Goal: Check status: Check status

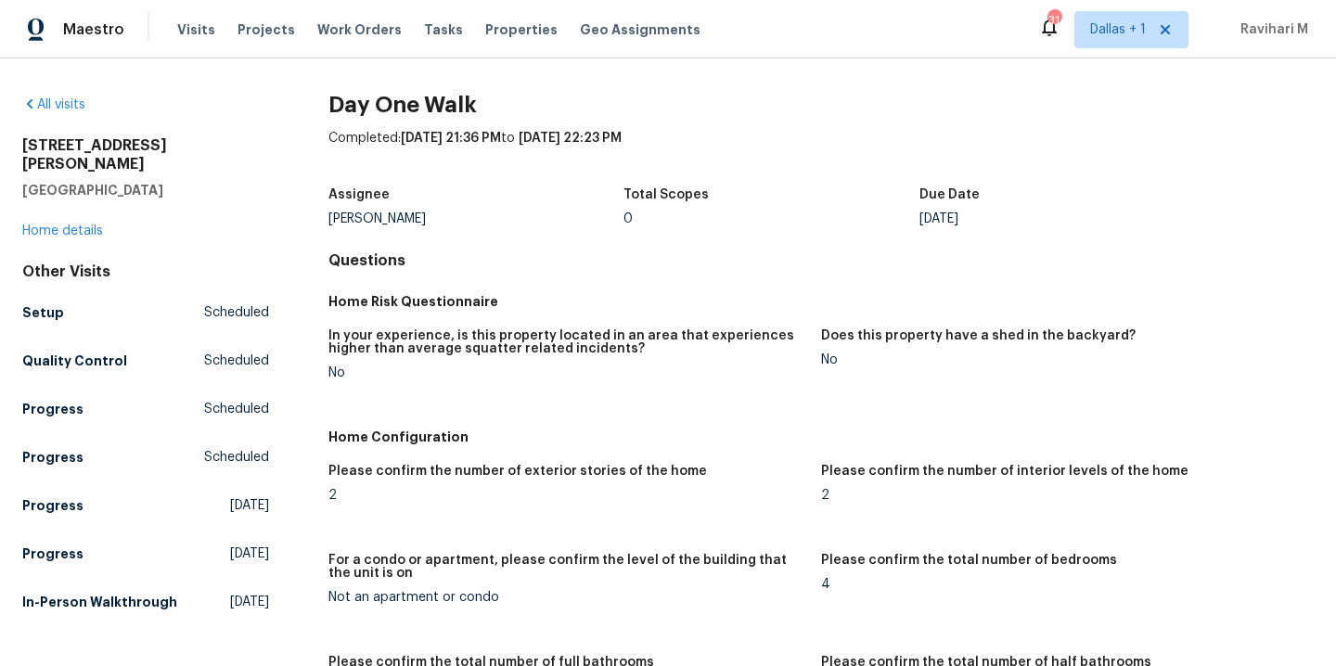
scroll to position [1823, 0]
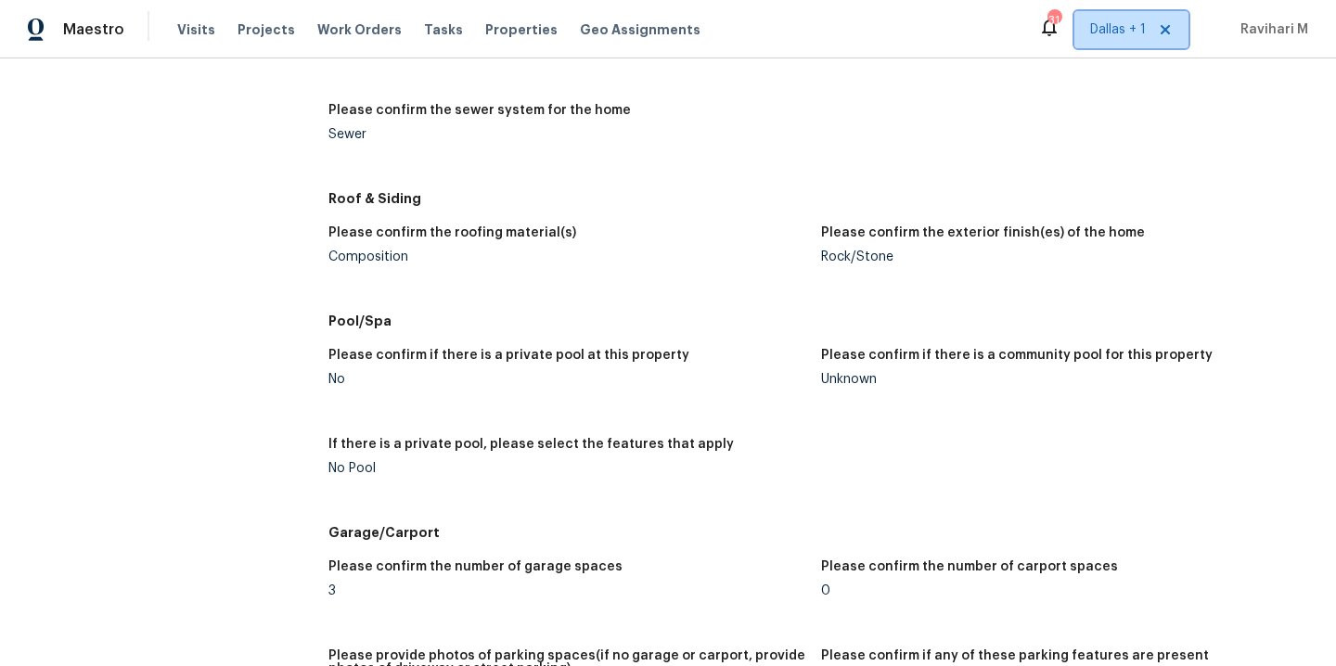
click at [1122, 31] on span "Dallas + 1" at bounding box center [1118, 29] width 56 height 19
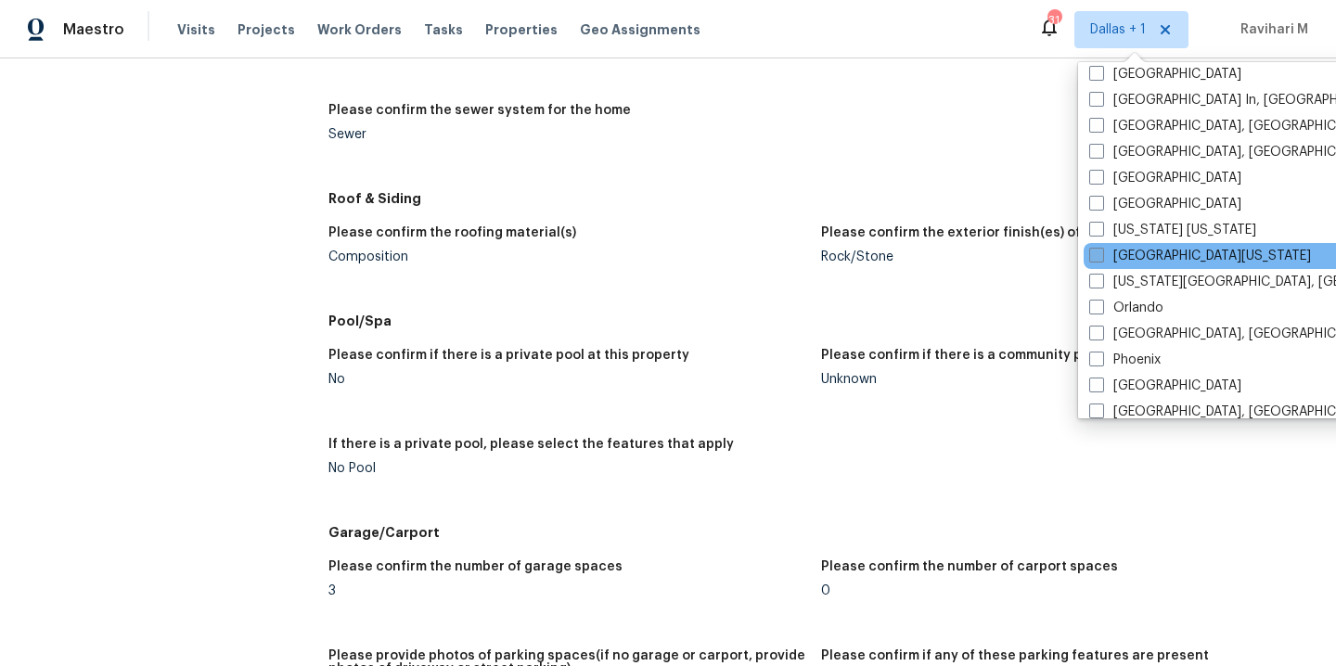
scroll to position [815, 0]
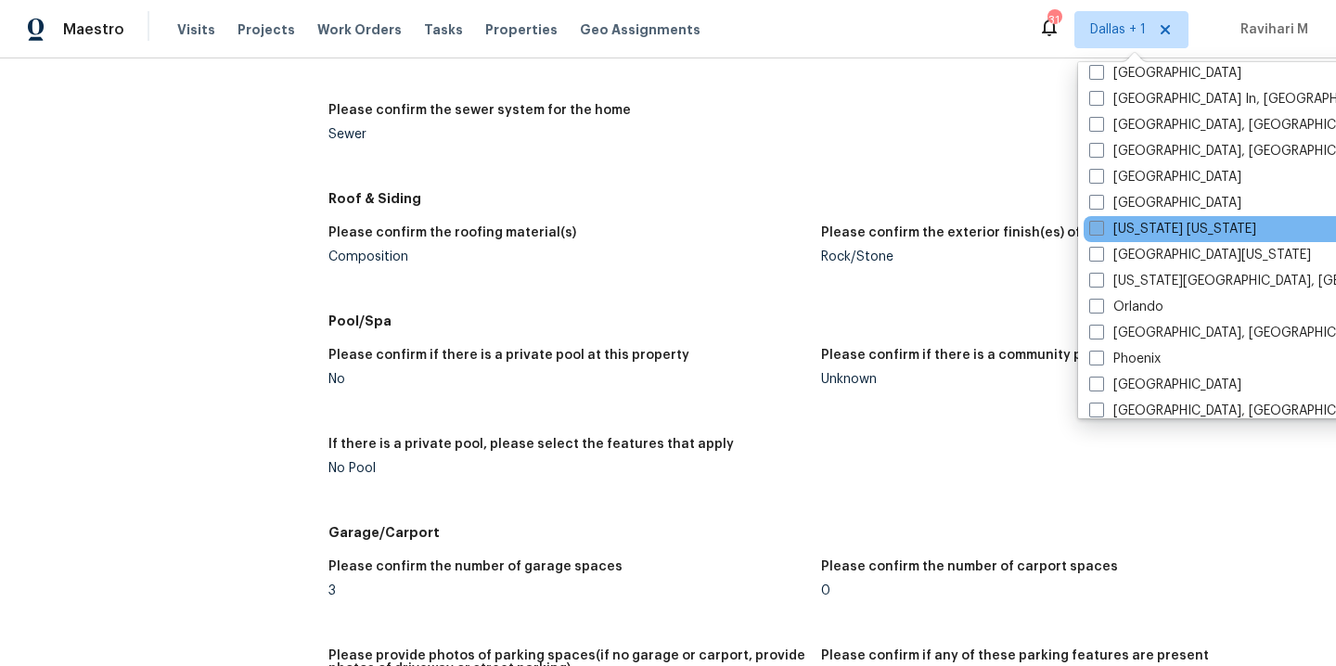
click at [1095, 223] on span at bounding box center [1096, 228] width 15 height 15
click at [1095, 223] on input "[US_STATE] [US_STATE]" at bounding box center [1095, 226] width 12 height 12
checkbox input "true"
click at [181, 26] on span "Visits" at bounding box center [196, 29] width 38 height 19
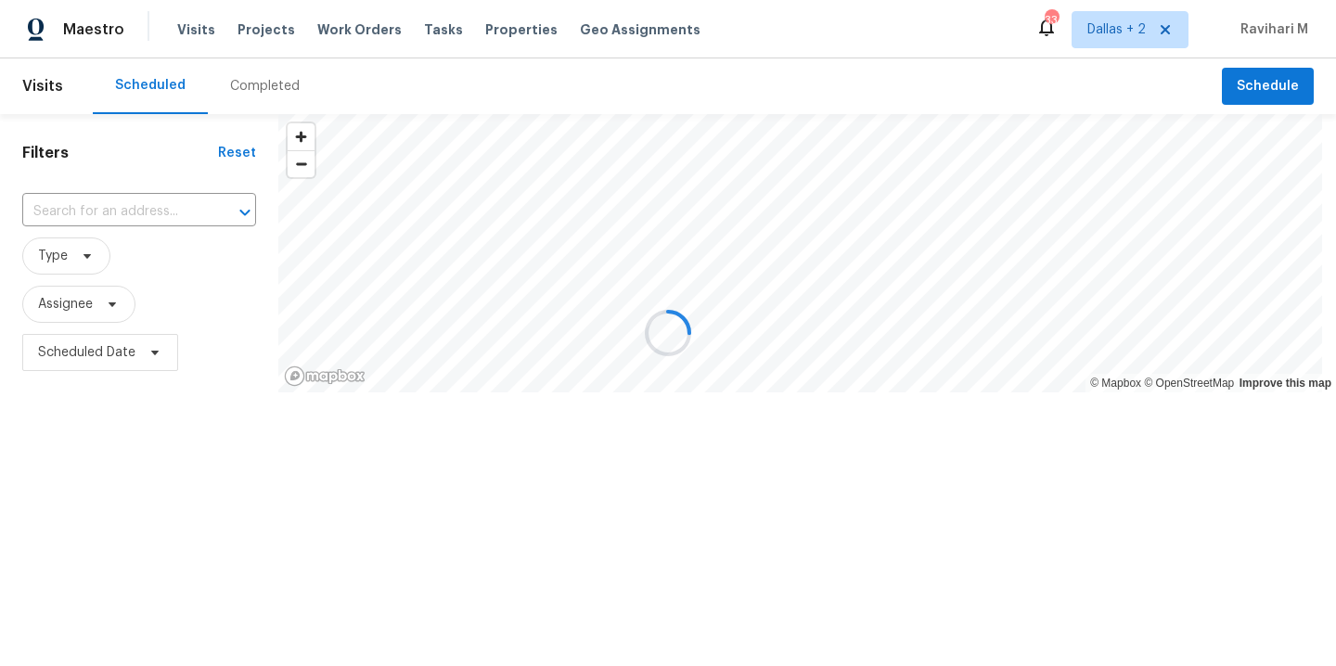
click at [253, 84] on div at bounding box center [668, 333] width 1336 height 666
click at [253, 84] on div "Completed" at bounding box center [265, 86] width 70 height 19
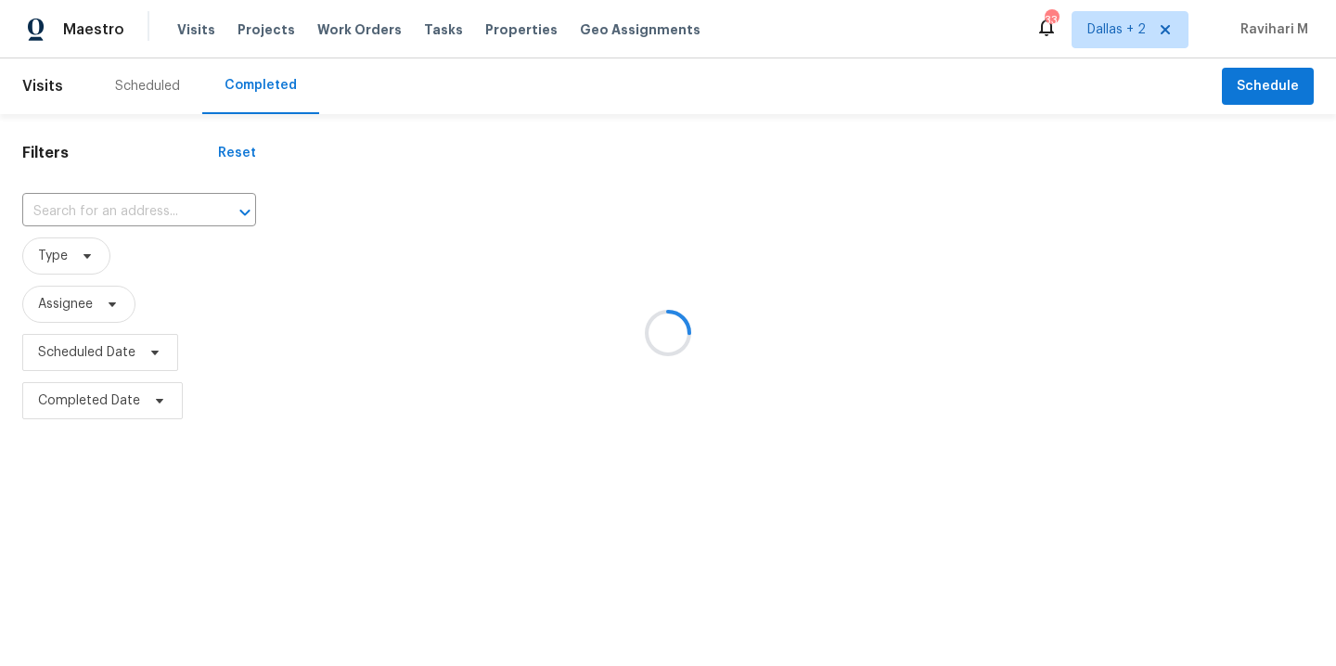
click at [253, 84] on div at bounding box center [668, 333] width 1336 height 666
click at [100, 212] on div at bounding box center [668, 333] width 1336 height 666
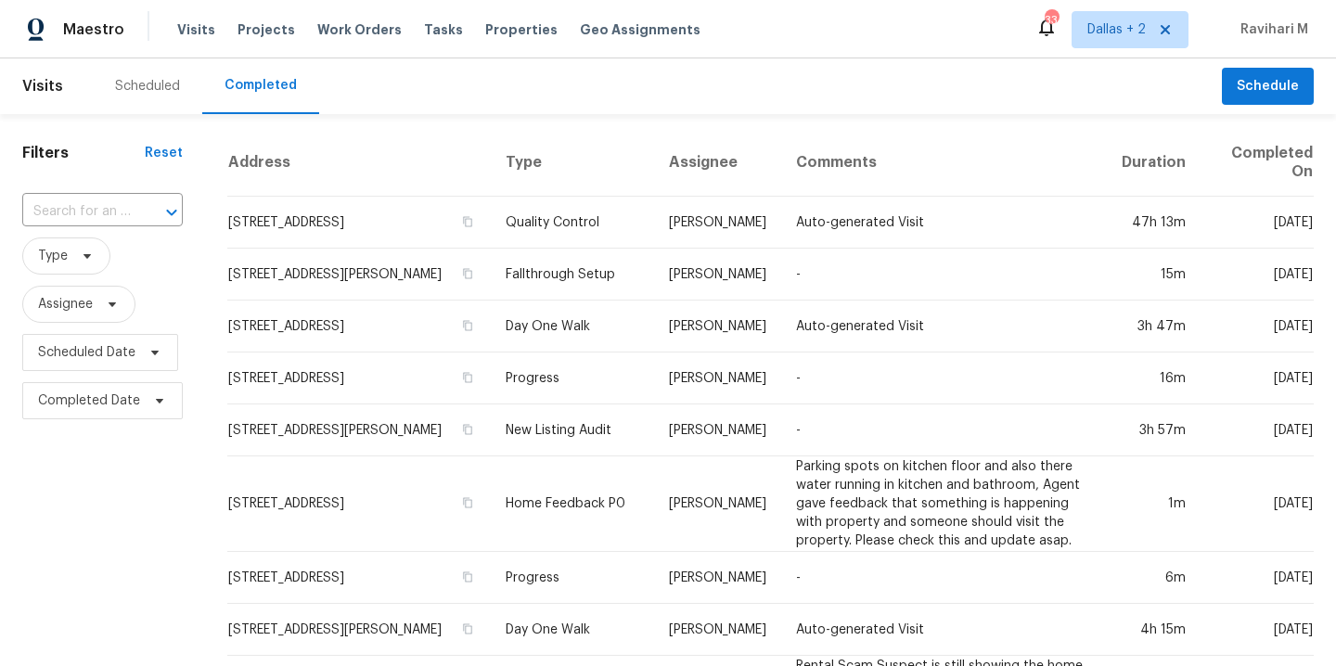
click at [100, 212] on input "text" at bounding box center [76, 212] width 109 height 29
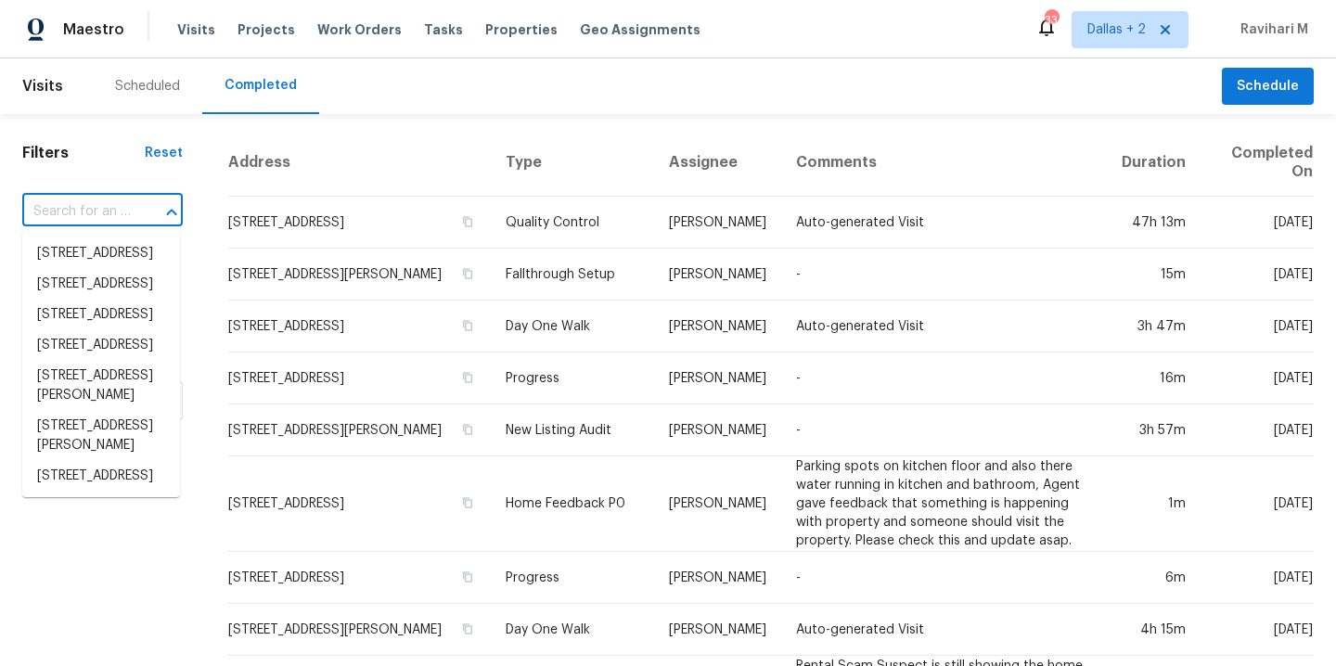
paste input "[STREET_ADDRESS][PERSON_NAME]"
type input "[STREET_ADDRESS][PERSON_NAME]"
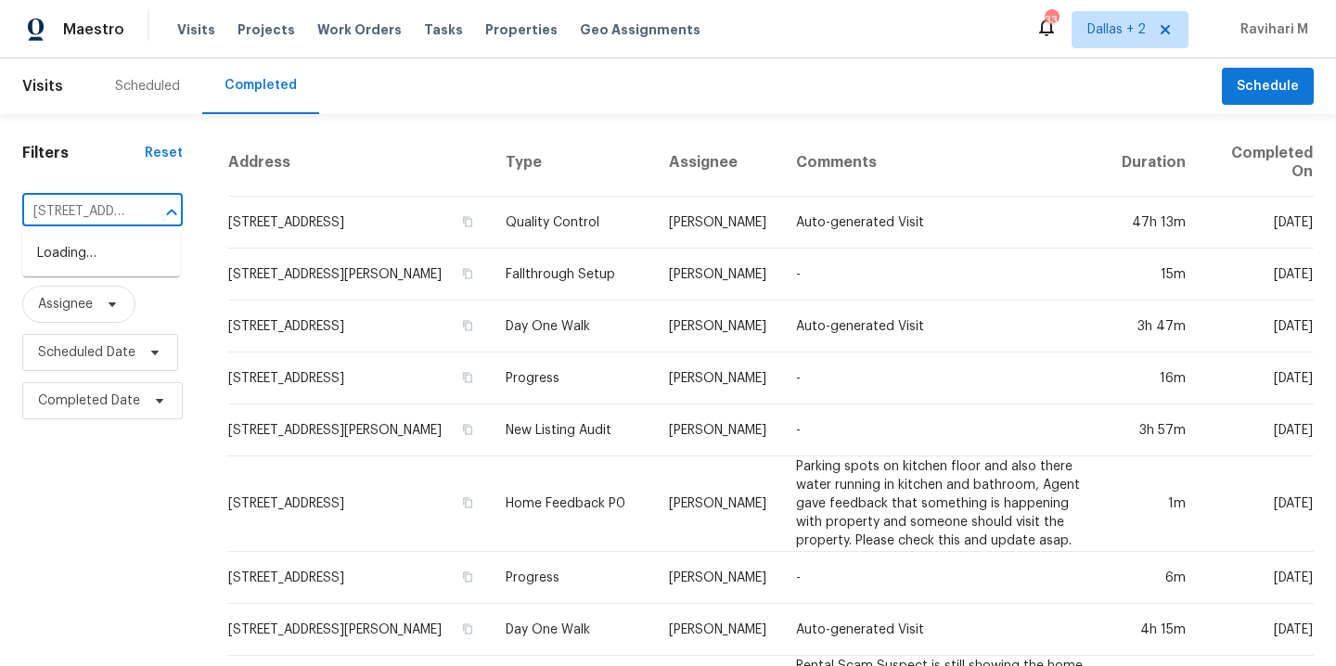
scroll to position [0, 118]
click at [106, 277] on li "[STREET_ADDRESS][PERSON_NAME]" at bounding box center [101, 263] width 158 height 50
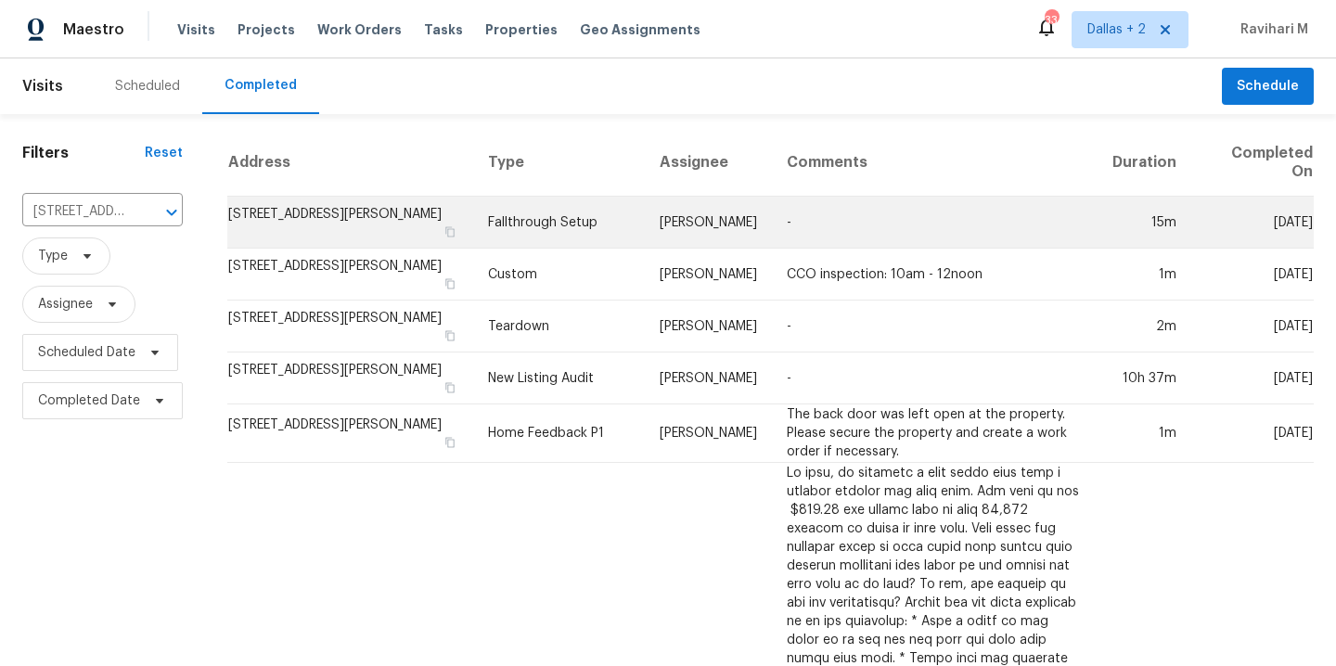
click at [645, 215] on td "[PERSON_NAME]" at bounding box center [708, 223] width 127 height 52
